Goal: Task Accomplishment & Management: Complete application form

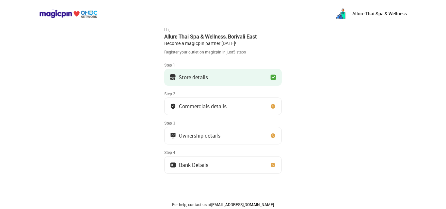
click at [220, 105] on div "Commercials details" at bounding box center [203, 106] width 48 height 3
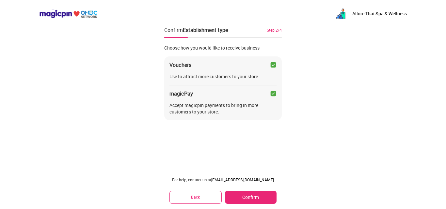
click at [250, 195] on button "Confirm" at bounding box center [251, 197] width 52 height 13
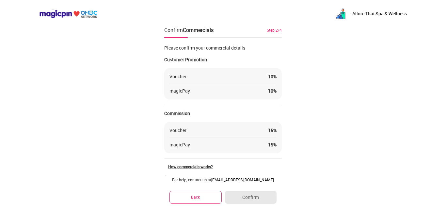
scroll to position [46, 0]
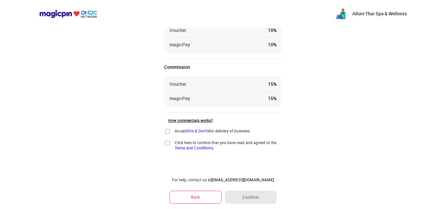
click at [167, 130] on img at bounding box center [167, 131] width 7 height 7
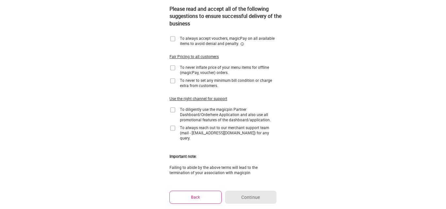
click at [173, 39] on img at bounding box center [172, 39] width 7 height 7
click at [173, 69] on img at bounding box center [172, 68] width 7 height 7
click at [174, 81] on img at bounding box center [172, 81] width 7 height 7
click at [174, 110] on img at bounding box center [172, 110] width 7 height 7
click at [173, 130] on img at bounding box center [172, 128] width 7 height 7
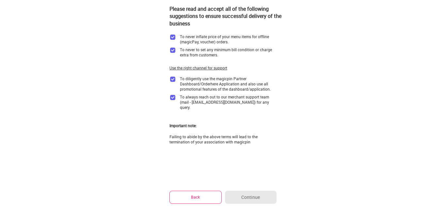
scroll to position [0, 0]
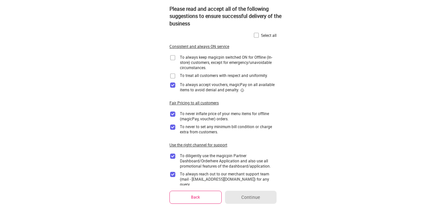
click at [173, 56] on img at bounding box center [172, 58] width 7 height 7
click at [171, 75] on img at bounding box center [172, 76] width 7 height 7
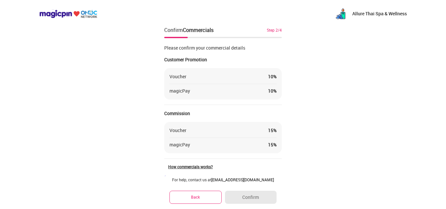
scroll to position [46, 0]
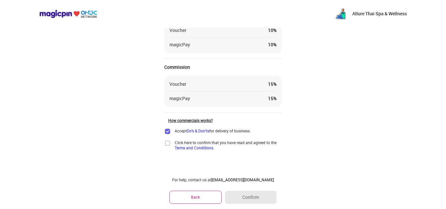
click at [167, 142] on img at bounding box center [167, 143] width 7 height 7
click at [265, 202] on button "Confirm" at bounding box center [251, 197] width 52 height 13
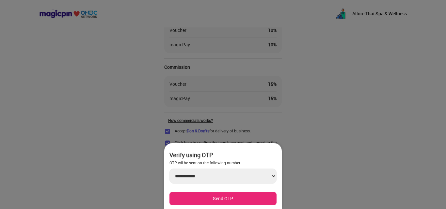
click at [244, 196] on button "Send OTP" at bounding box center [222, 198] width 107 height 13
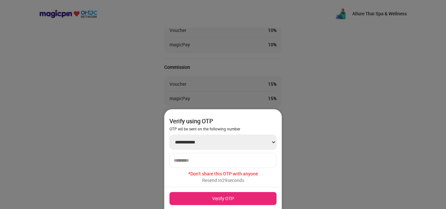
click at [223, 160] on input "number" at bounding box center [223, 160] width 99 height 5
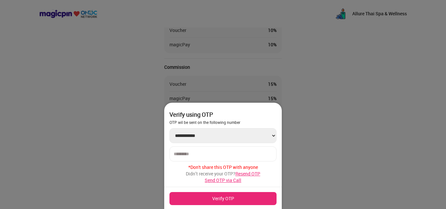
click at [226, 153] on input "number" at bounding box center [223, 154] width 99 height 5
click at [245, 132] on select "**********" at bounding box center [222, 135] width 107 height 15
click at [251, 175] on span "Resend OTP" at bounding box center [247, 174] width 25 height 6
